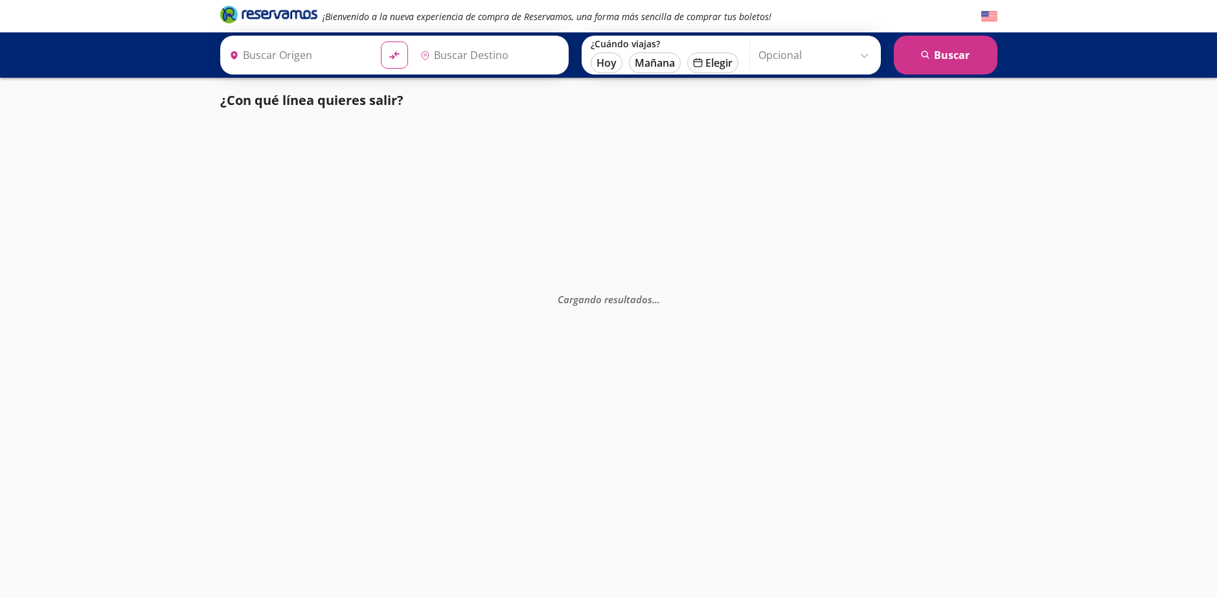
type input "Uruapan, [GEOGRAPHIC_DATA]"
type input "[GEOGRAPHIC_DATA], [GEOGRAPHIC_DATA]"
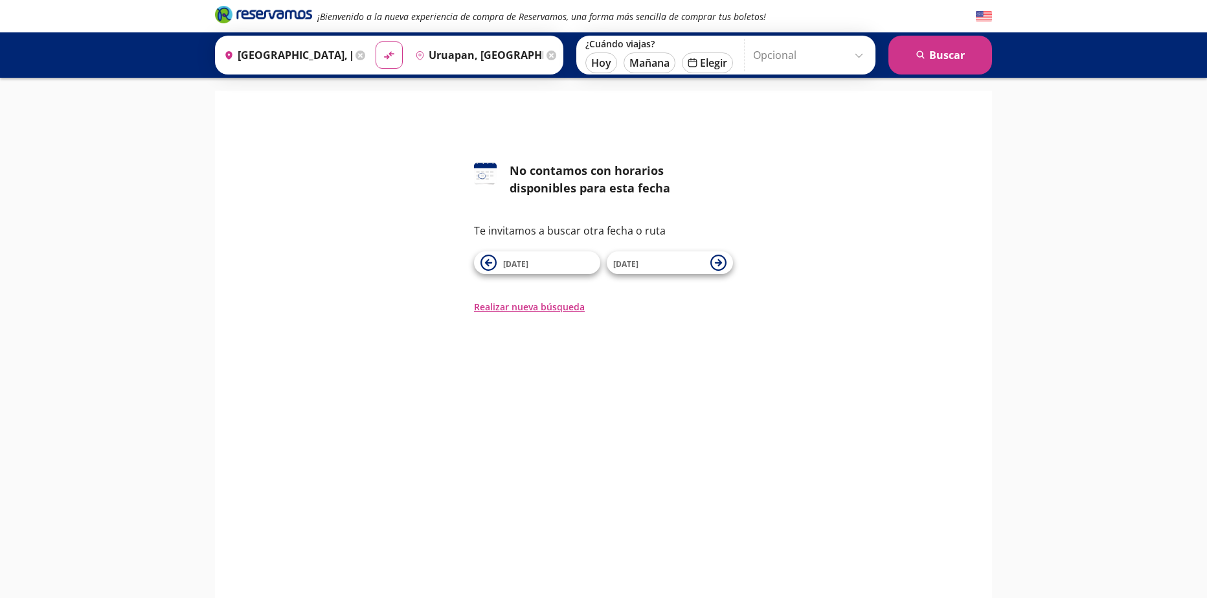
click at [874, 136] on div "126 No contamos con horarios disponibles para esta fecha Te invitamos a buscar …" at bounding box center [604, 209] width 758 height 210
click at [382, 137] on div "126 No contamos con horarios disponibles para esta fecha Te invitamos a buscar …" at bounding box center [604, 209] width 758 height 210
click at [381, 137] on div "126 No contamos con horarios disponibles para esta fecha Te invitamos a buscar …" at bounding box center [604, 209] width 758 height 210
click at [867, 155] on div "126 No contamos con horarios disponibles para esta fecha Te invitamos a buscar …" at bounding box center [604, 209] width 758 height 210
click at [423, 165] on div "126 No contamos con horarios disponibles para esta fecha Te invitamos a buscar …" at bounding box center [604, 238] width 758 height 152
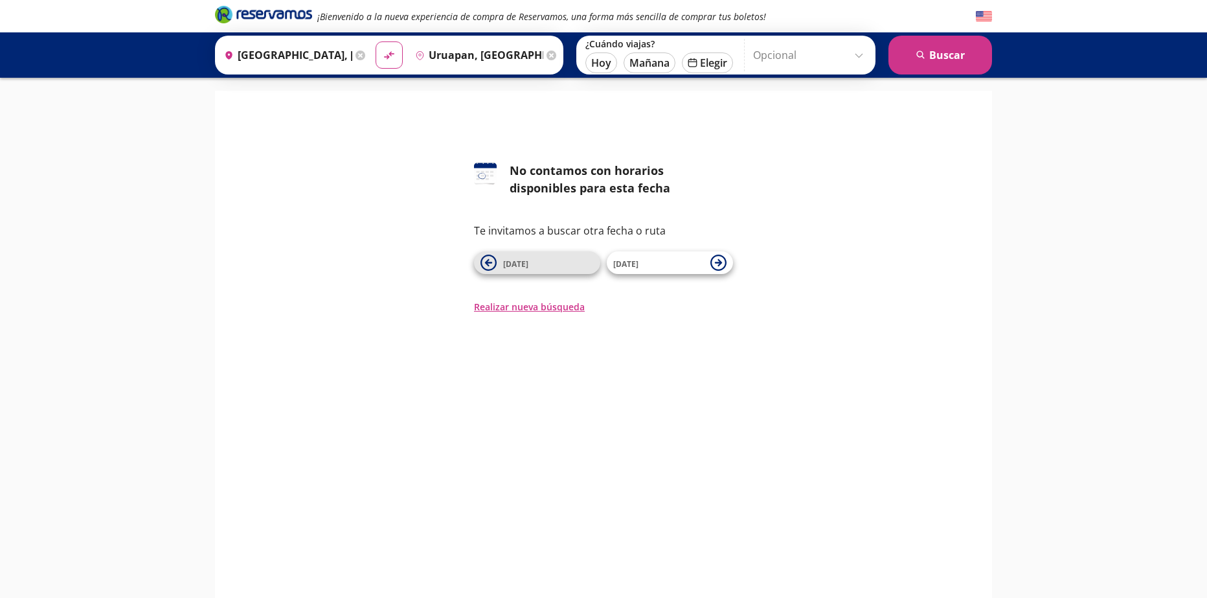
click at [542, 269] on span "[DATE]" at bounding box center [548, 263] width 91 height 16
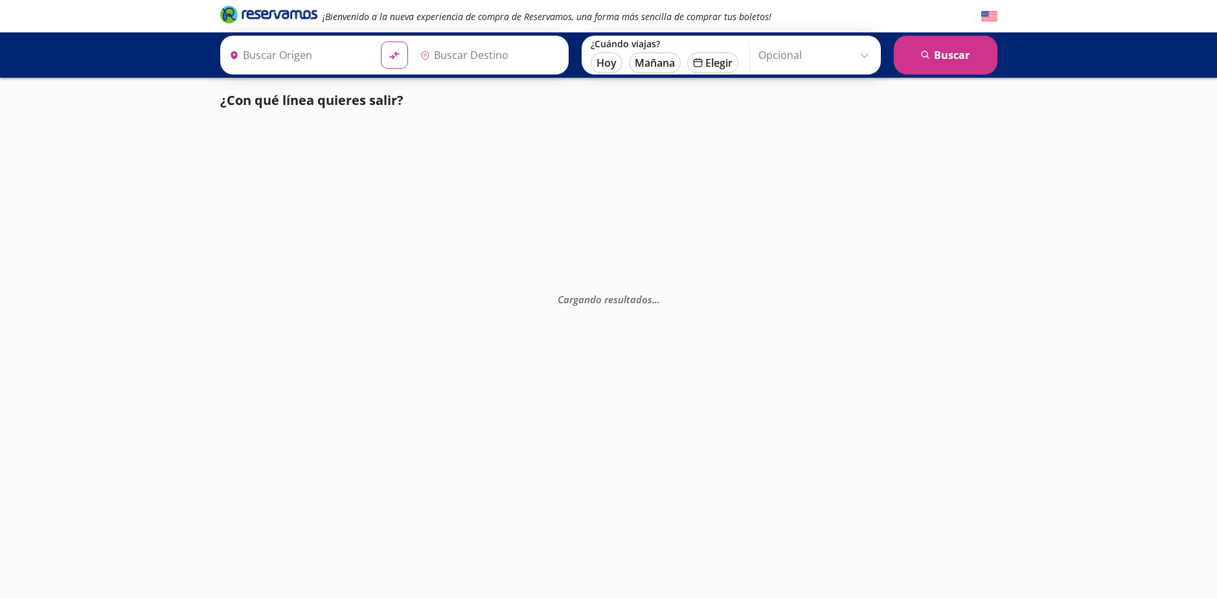
type input "[GEOGRAPHIC_DATA], [GEOGRAPHIC_DATA]"
type input "Uruapan, [GEOGRAPHIC_DATA]"
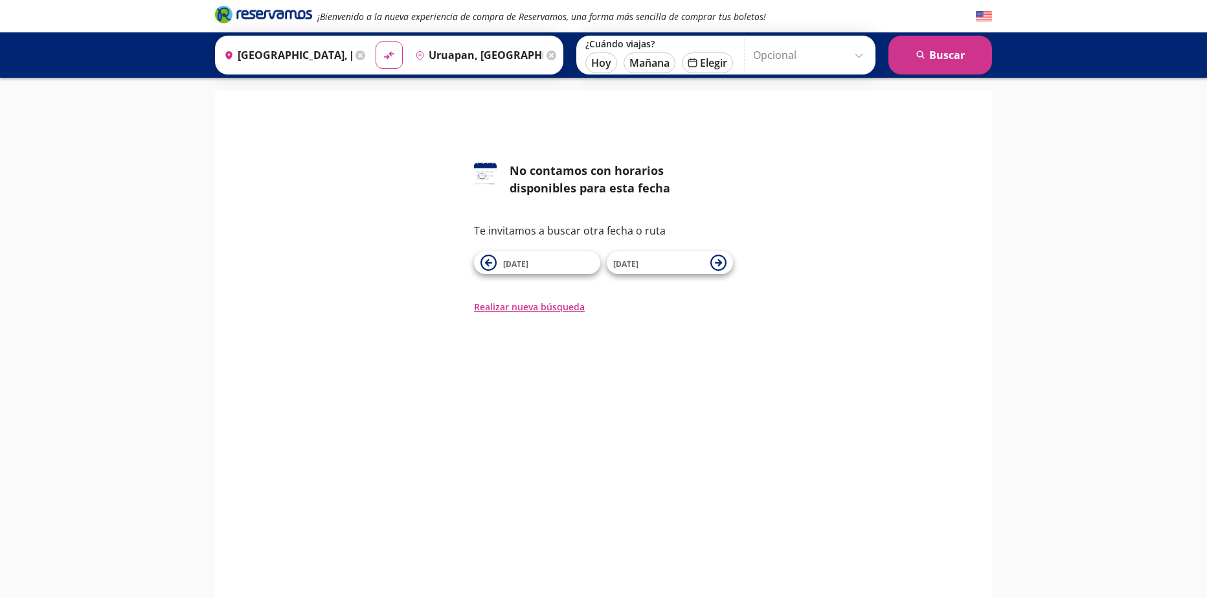
drag, startPoint x: 480, startPoint y: 54, endPoint x: 468, endPoint y: 80, distance: 28.7
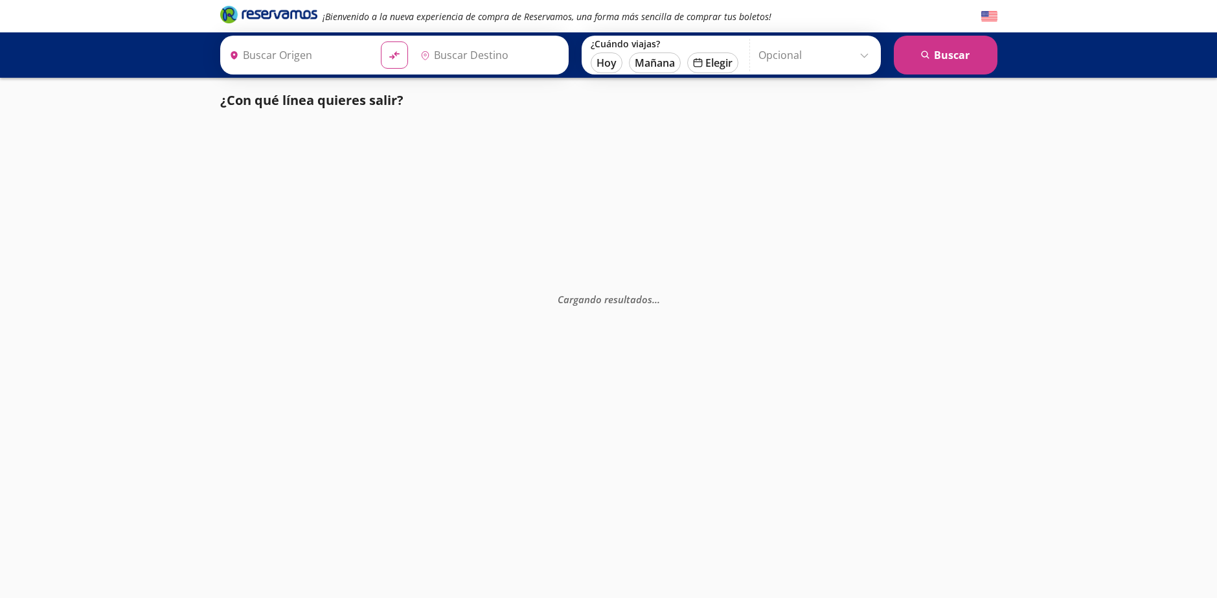
type input "[GEOGRAPHIC_DATA], [GEOGRAPHIC_DATA]"
type input "Uruapan, [GEOGRAPHIC_DATA]"
type input "[GEOGRAPHIC_DATA], [GEOGRAPHIC_DATA]"
type input "Uruapan, [GEOGRAPHIC_DATA]"
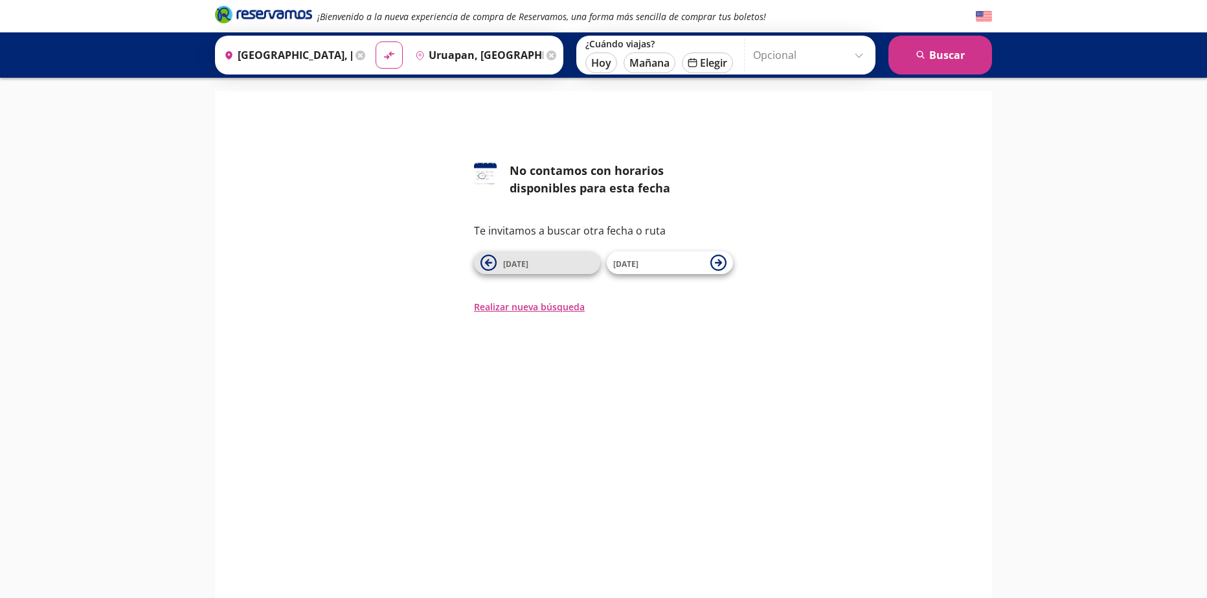
click at [486, 263] on icon at bounding box center [488, 262] width 7 height 7
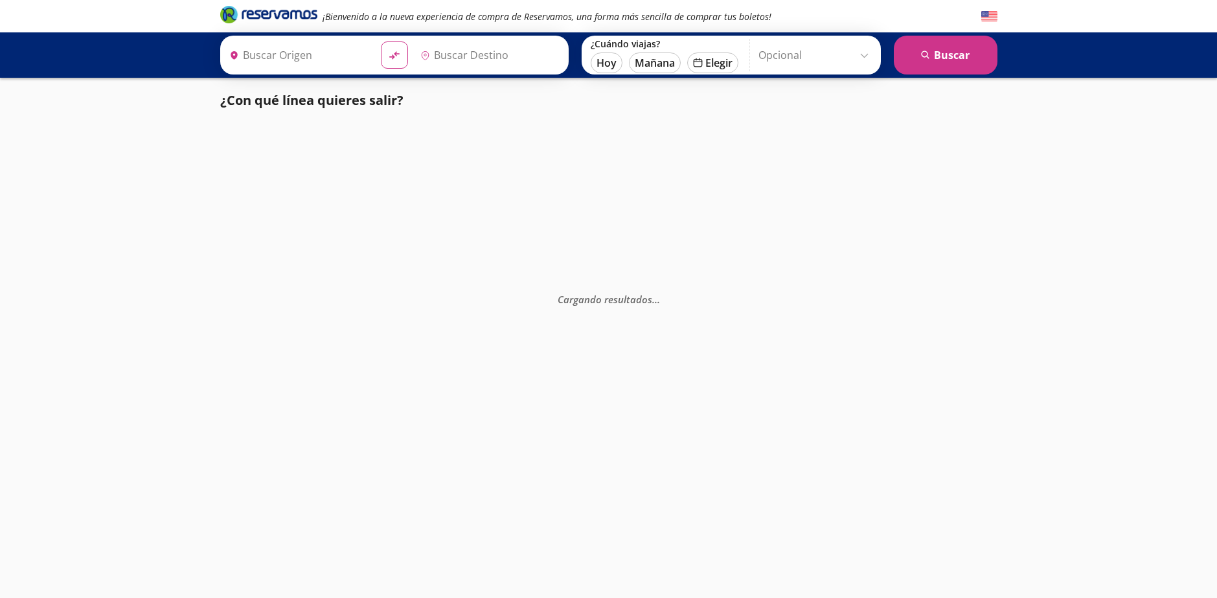
type input "[GEOGRAPHIC_DATA], [GEOGRAPHIC_DATA]"
type input "Uruapan, [GEOGRAPHIC_DATA]"
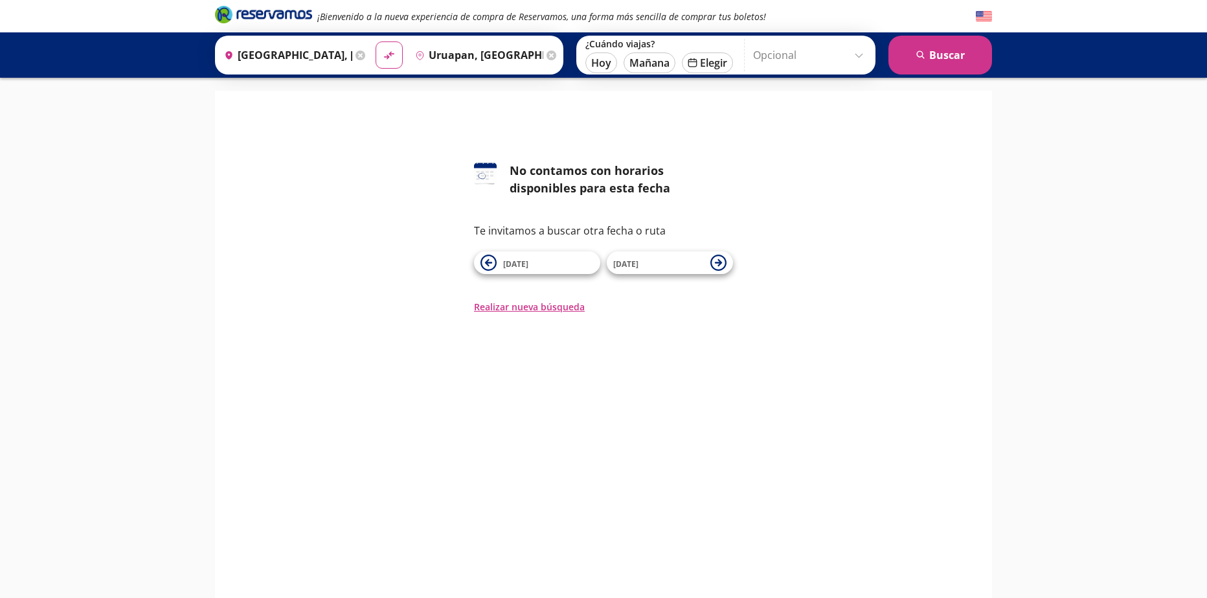
click at [486, 264] on icon at bounding box center [488, 262] width 7 height 7
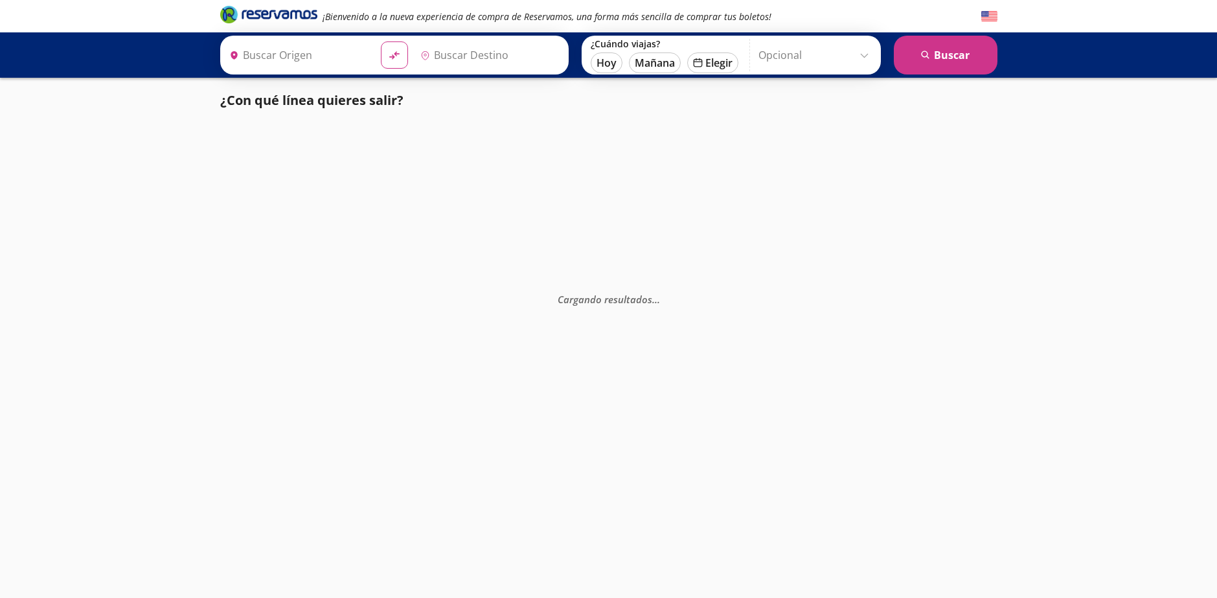
type input "[GEOGRAPHIC_DATA], [GEOGRAPHIC_DATA]"
type input "Uruapan, [GEOGRAPHIC_DATA]"
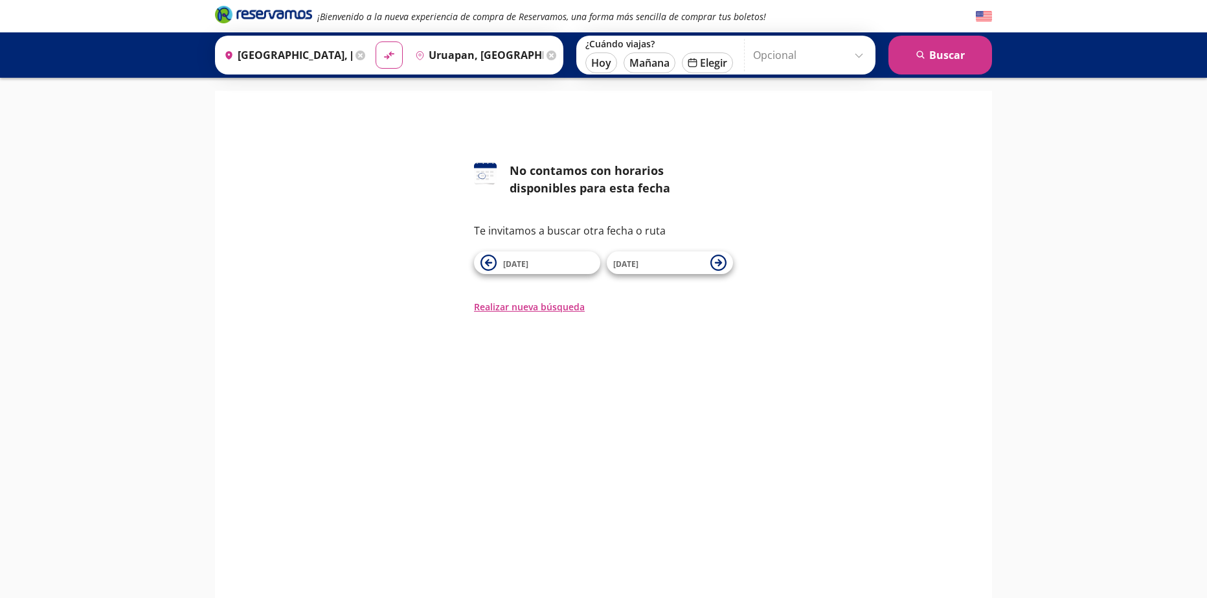
click at [486, 264] on icon at bounding box center [488, 262] width 7 height 7
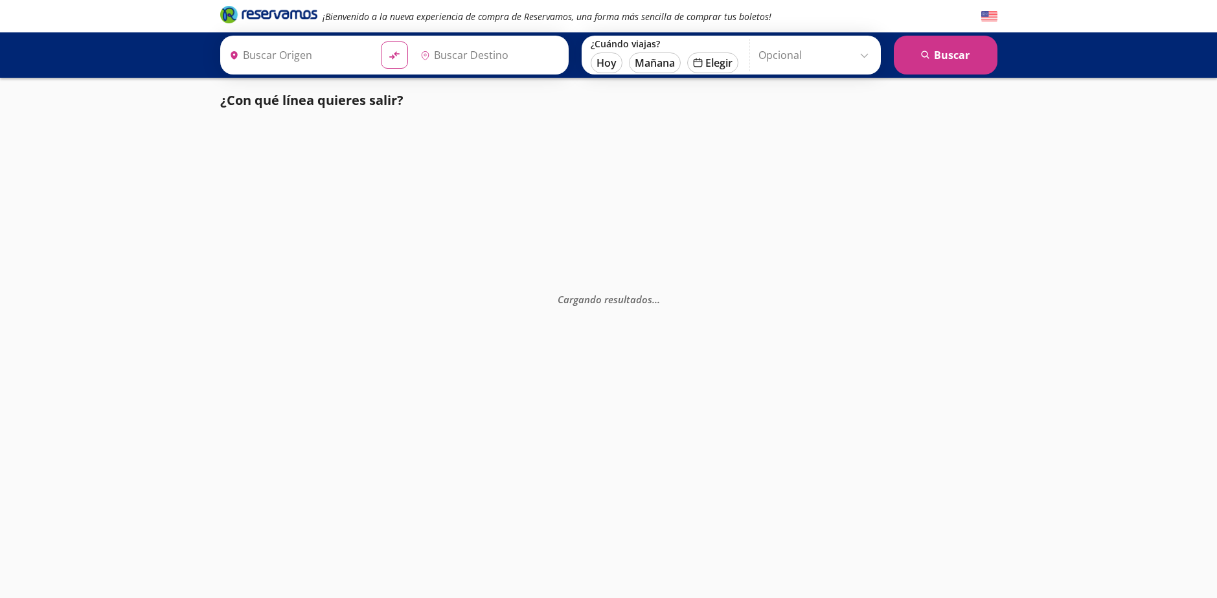
type input "[GEOGRAPHIC_DATA], [GEOGRAPHIC_DATA]"
type input "Uruapan, [GEOGRAPHIC_DATA]"
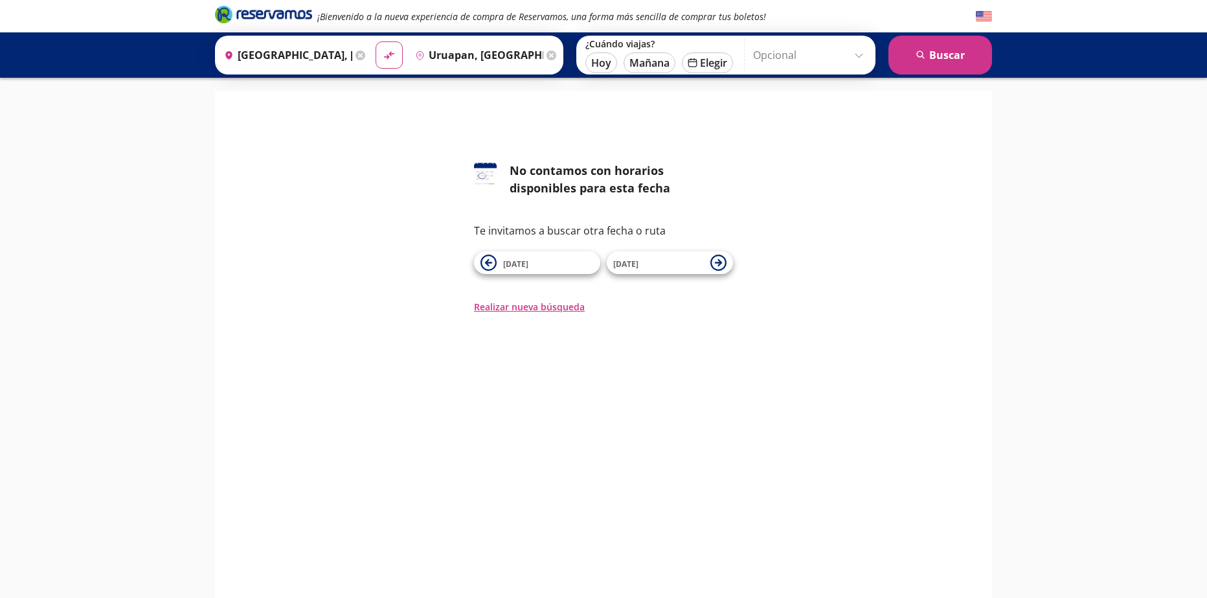
click at [486, 264] on icon at bounding box center [488, 262] width 7 height 7
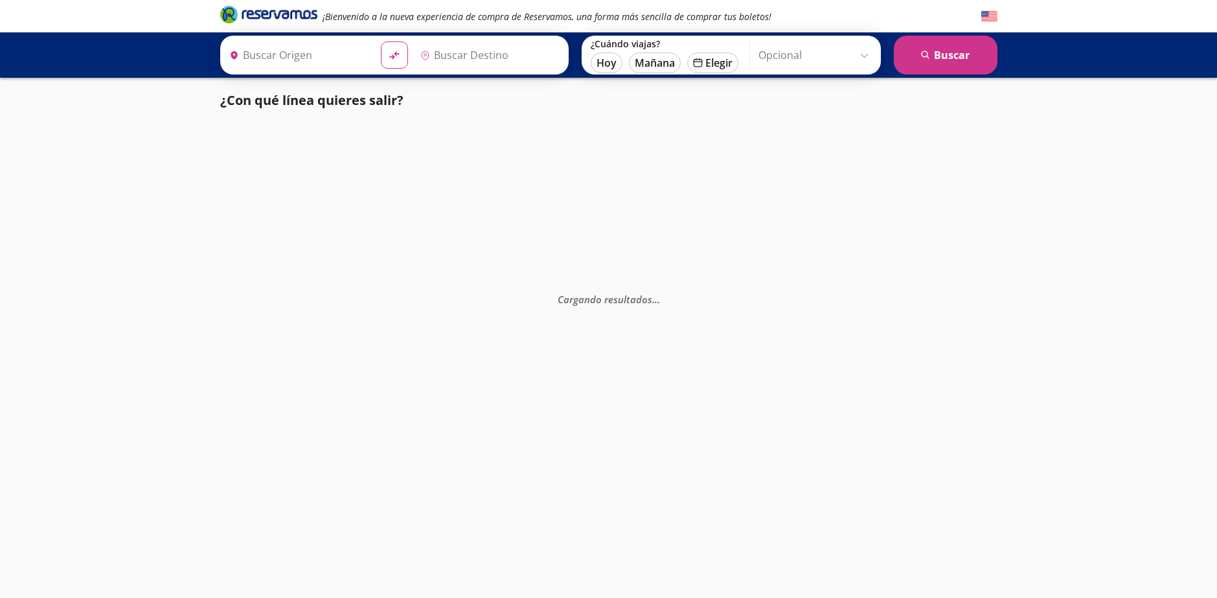
type input "[GEOGRAPHIC_DATA], [GEOGRAPHIC_DATA]"
type input "Uruapan, [GEOGRAPHIC_DATA]"
click at [135, 336] on div "Cargando resultados . . ." at bounding box center [608, 422] width 1217 height 598
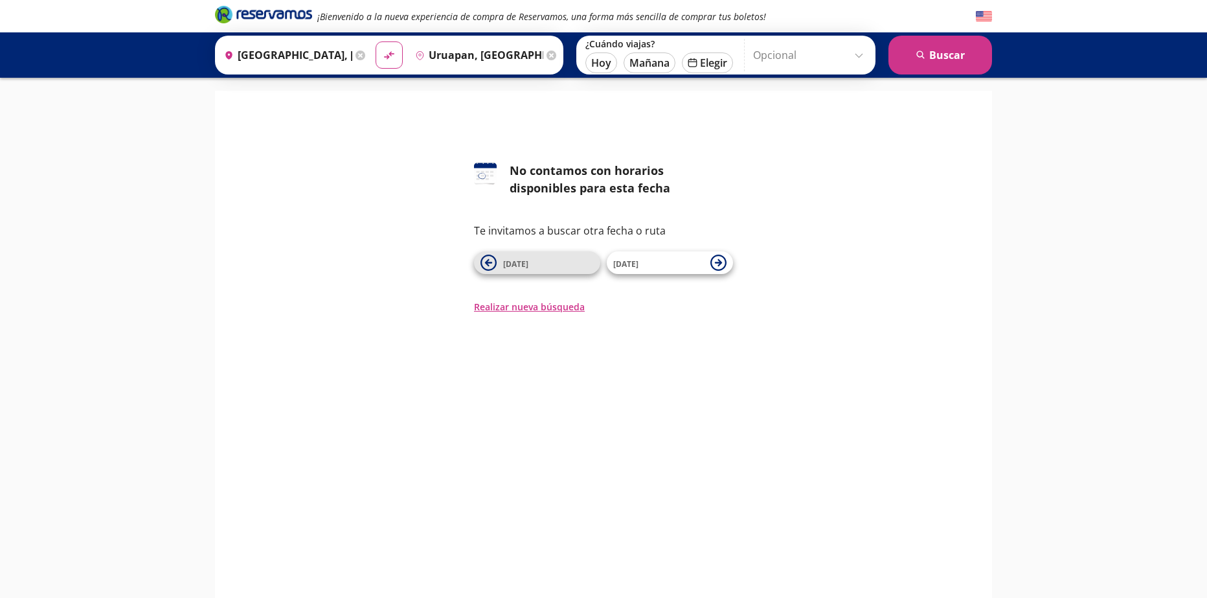
click at [483, 260] on icon at bounding box center [489, 263] width 16 height 16
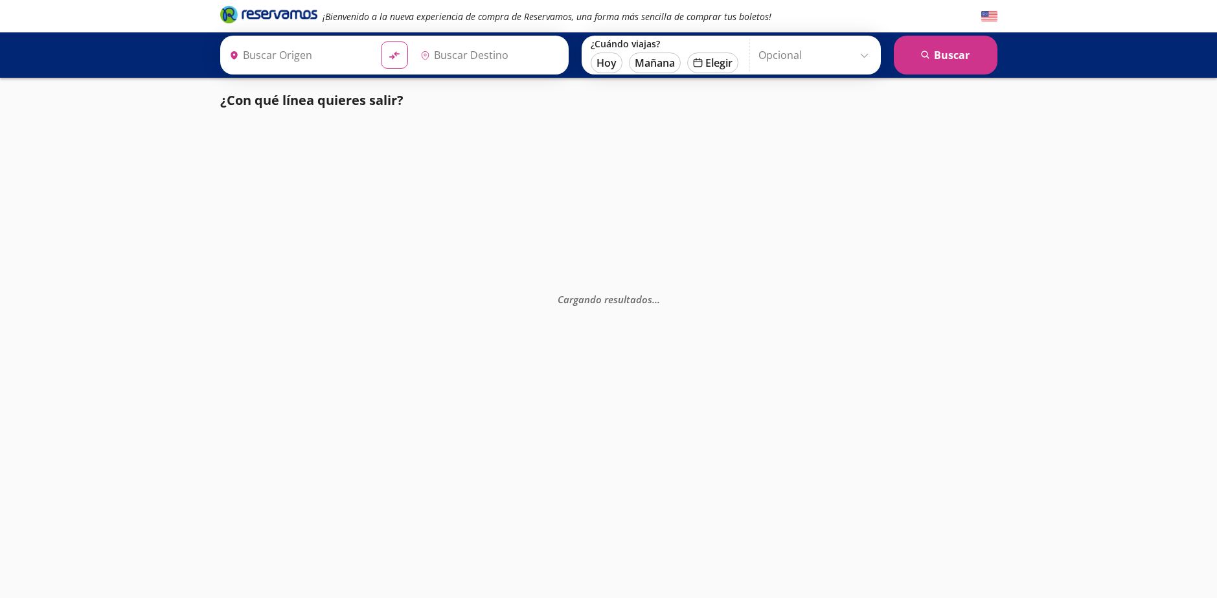
type input "[GEOGRAPHIC_DATA], [GEOGRAPHIC_DATA]"
type input "Uruapan, [GEOGRAPHIC_DATA]"
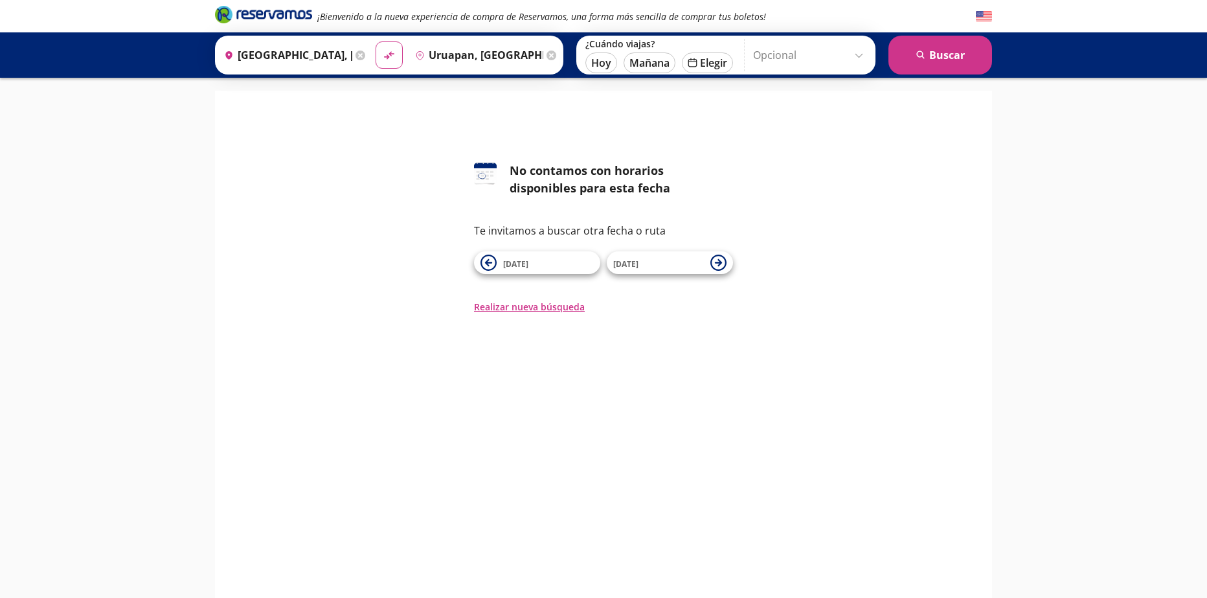
click at [484, 263] on icon at bounding box center [489, 263] width 16 height 16
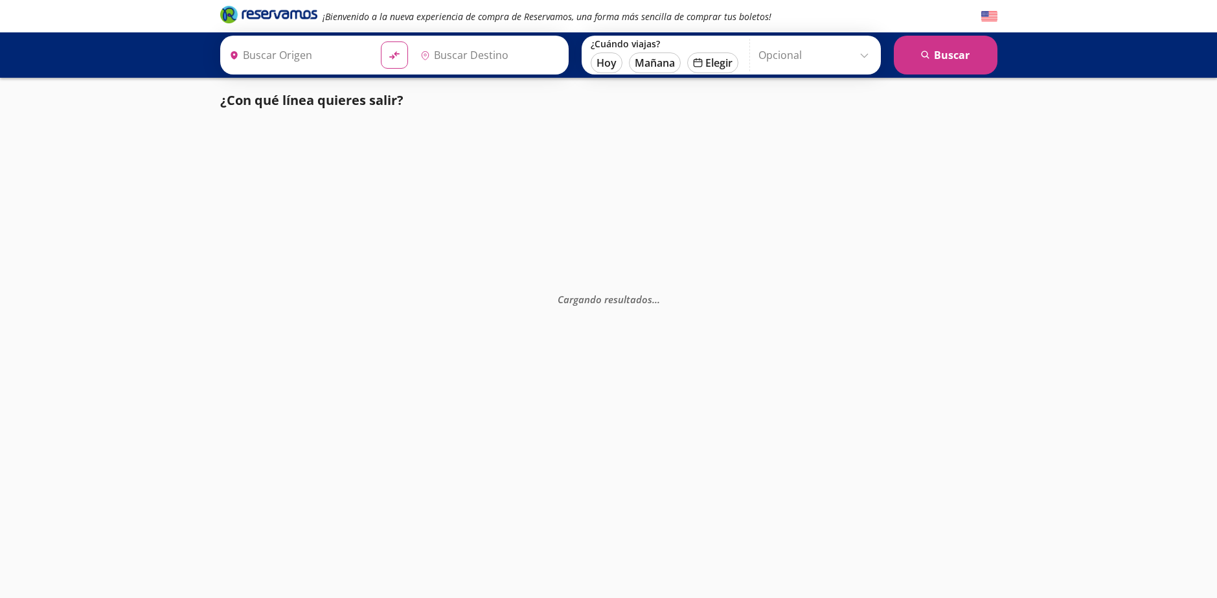
type input "[GEOGRAPHIC_DATA], [GEOGRAPHIC_DATA]"
type input "Uruapan, [GEOGRAPHIC_DATA]"
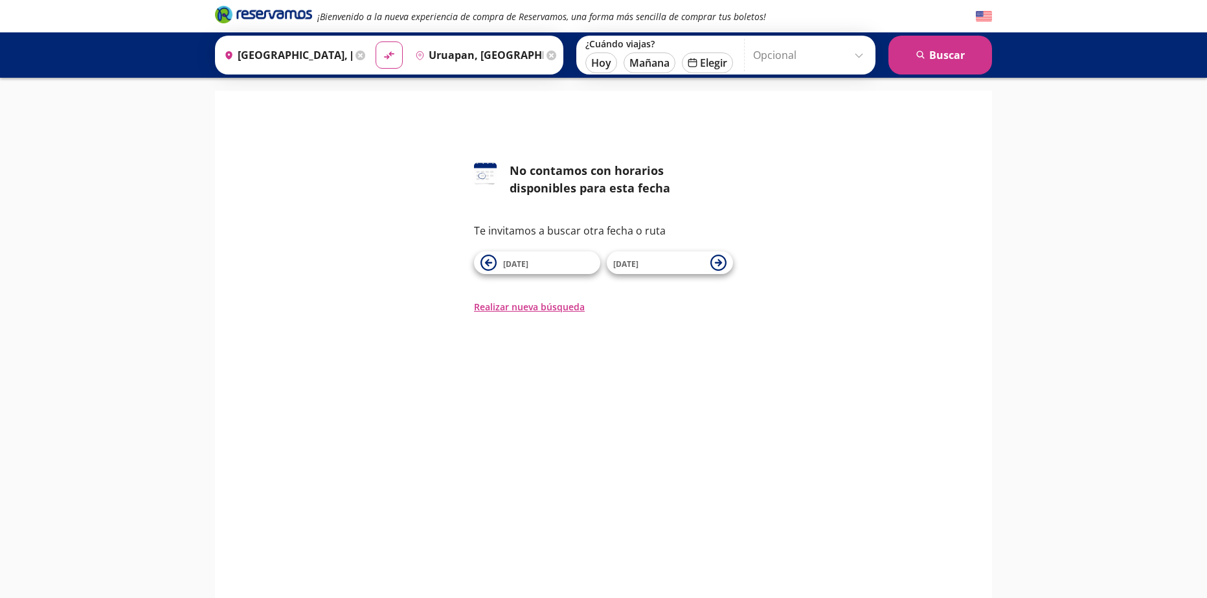
click at [451, 240] on div "126 No contamos con horarios disponibles para esta fecha Te invitamos a buscar …" at bounding box center [604, 238] width 758 height 152
click at [453, 237] on div "126 No contamos con horarios disponibles para esta fecha Te invitamos a buscar …" at bounding box center [604, 238] width 758 height 152
click at [457, 234] on div "126 No contamos con horarios disponibles para esta fecha Te invitamos a buscar …" at bounding box center [604, 238] width 758 height 152
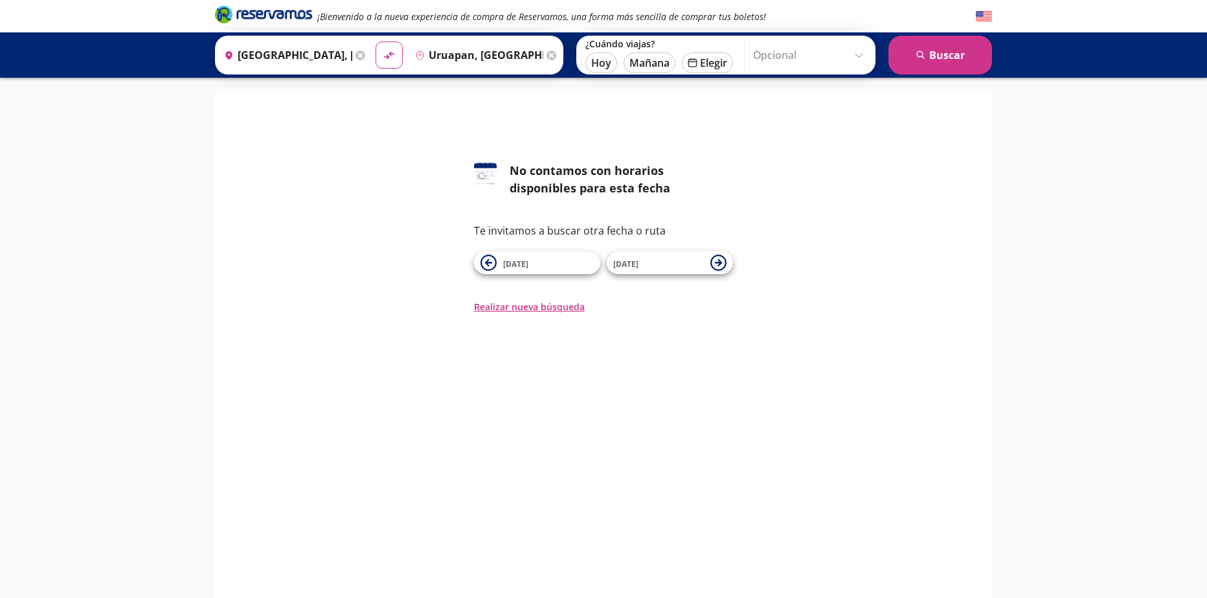
click at [470, 234] on div "126 No contamos con horarios disponibles para esta fecha Te invitamos a buscar …" at bounding box center [604, 238] width 758 height 152
click at [332, 226] on div "126 No contamos con horarios disponibles para esta fecha Te invitamos a buscar …" at bounding box center [604, 238] width 758 height 152
